Goal: Find specific page/section: Find specific page/section

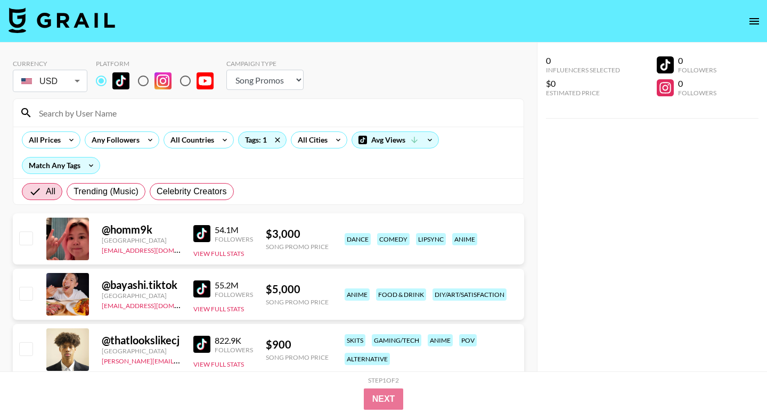
select select "Song"
click at [277, 137] on icon at bounding box center [277, 140] width 17 height 16
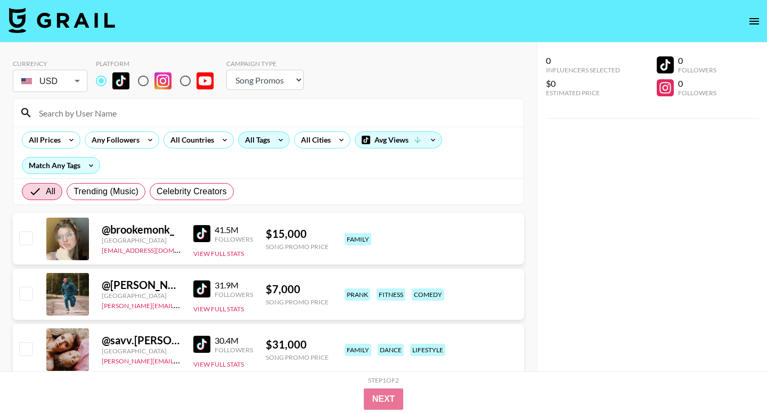
click at [256, 140] on div "All Tags" at bounding box center [255, 140] width 34 height 16
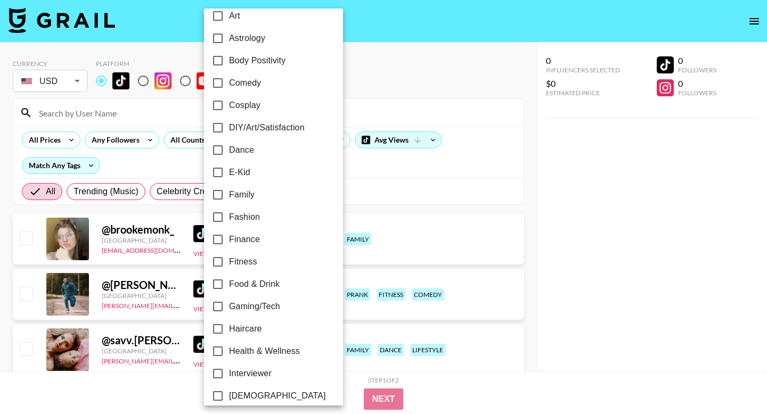
scroll to position [180, 0]
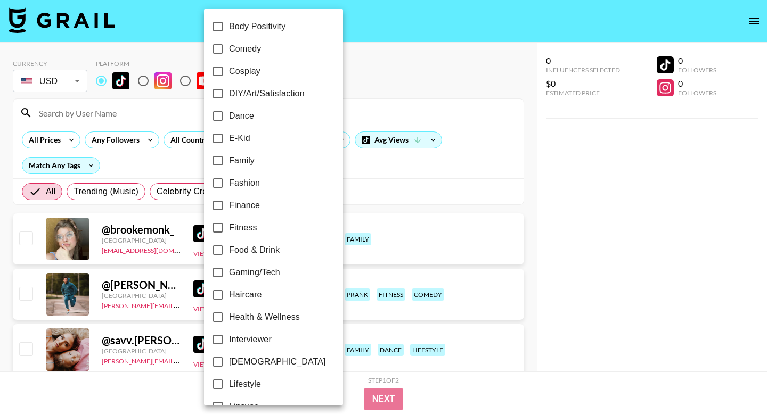
click at [257, 268] on span "Gaming/Tech" at bounding box center [254, 272] width 51 height 13
click at [229, 268] on input "Gaming/Tech" at bounding box center [218, 272] width 22 height 22
checkbox input "true"
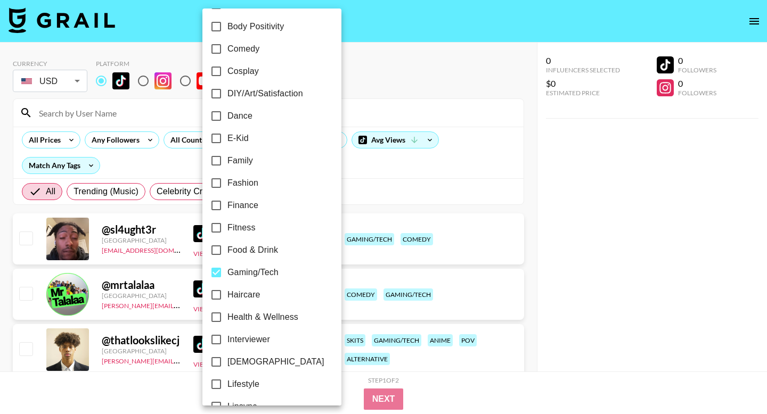
click at [341, 180] on div at bounding box center [383, 207] width 767 height 414
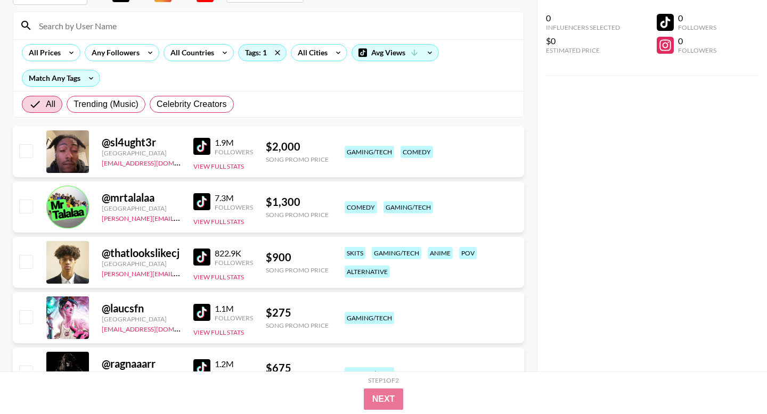
scroll to position [97, 0]
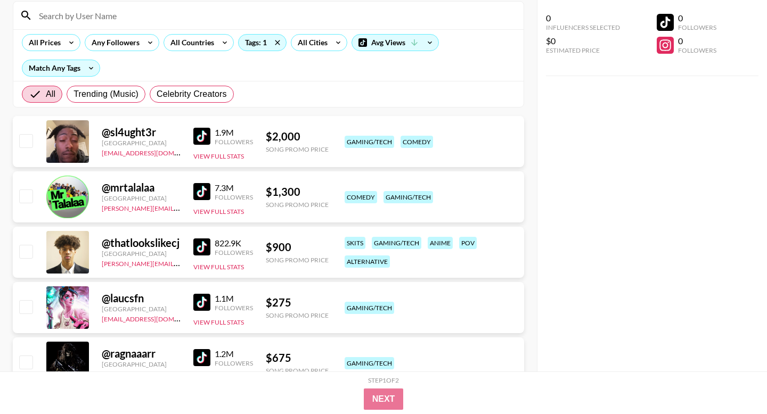
click at [60, 305] on div at bounding box center [67, 307] width 43 height 43
click at [208, 303] on img at bounding box center [201, 302] width 17 height 17
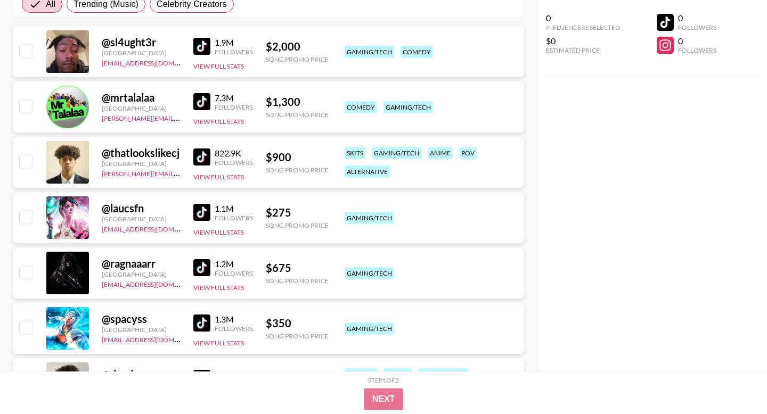
scroll to position [192, 0]
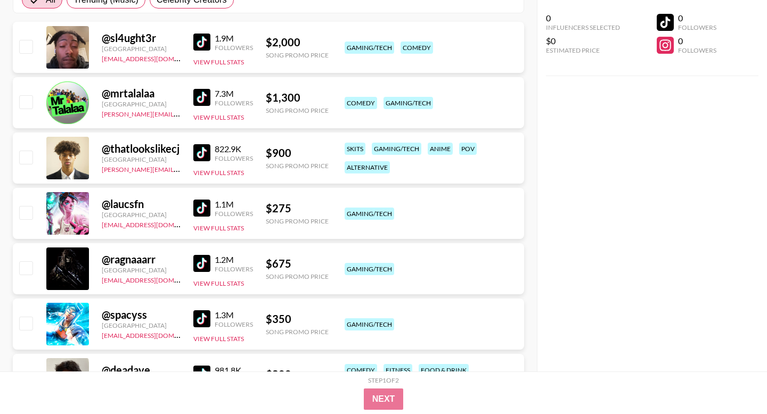
click at [89, 324] on div "@ spacyss [GEOGRAPHIC_DATA] [EMAIL_ADDRESS][DOMAIN_NAME] 1.3M Followers View Fu…" at bounding box center [268, 324] width 511 height 51
click at [77, 324] on div at bounding box center [67, 324] width 43 height 43
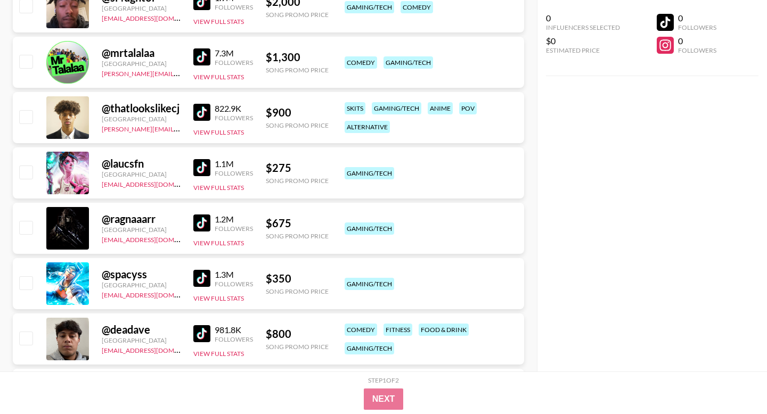
scroll to position [232, 0]
click at [211, 268] on div "1.3M Followers View Full Stats" at bounding box center [223, 285] width 60 height 38
click at [202, 279] on img at bounding box center [201, 278] width 17 height 17
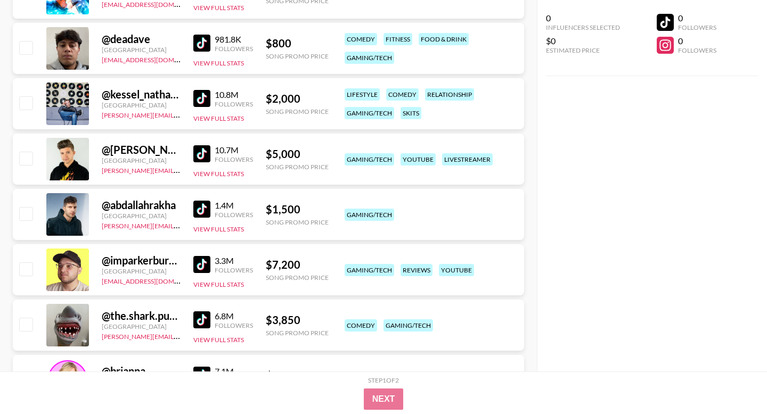
scroll to position [602, 0]
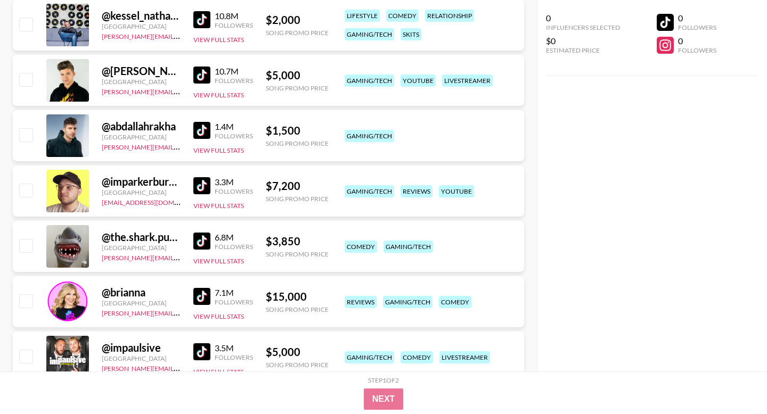
click at [210, 241] on img at bounding box center [201, 241] width 17 height 17
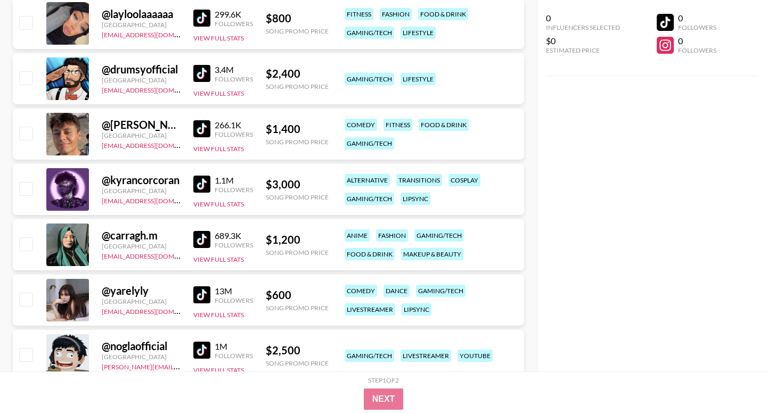
scroll to position [1353, 0]
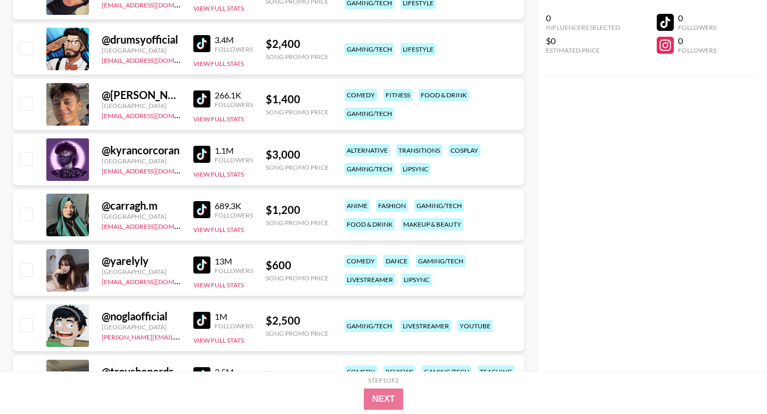
click at [195, 316] on img at bounding box center [201, 320] width 17 height 17
